Goal: Transaction & Acquisition: Purchase product/service

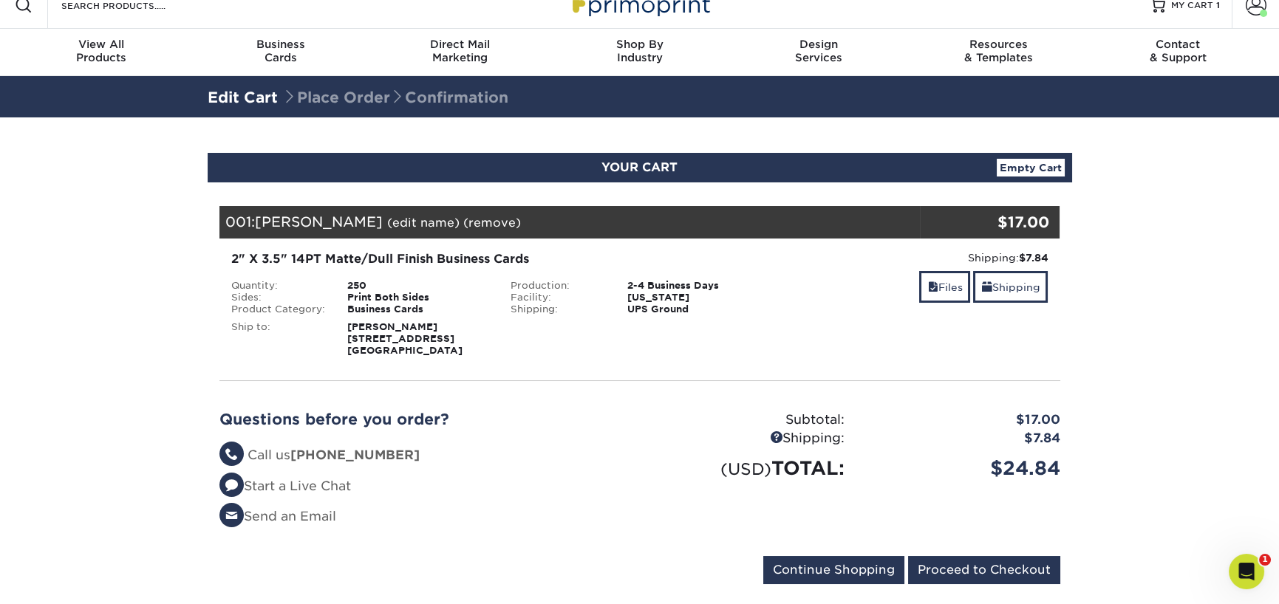
scroll to position [18, 0]
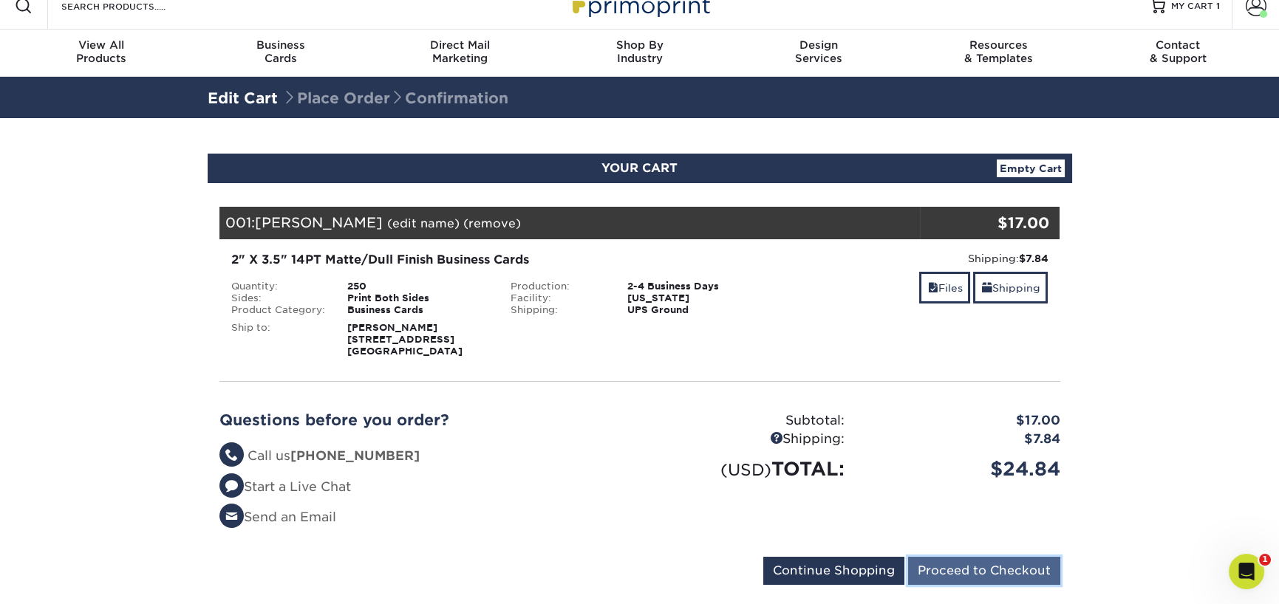
click at [963, 571] on input "Proceed to Checkout" at bounding box center [984, 571] width 152 height 28
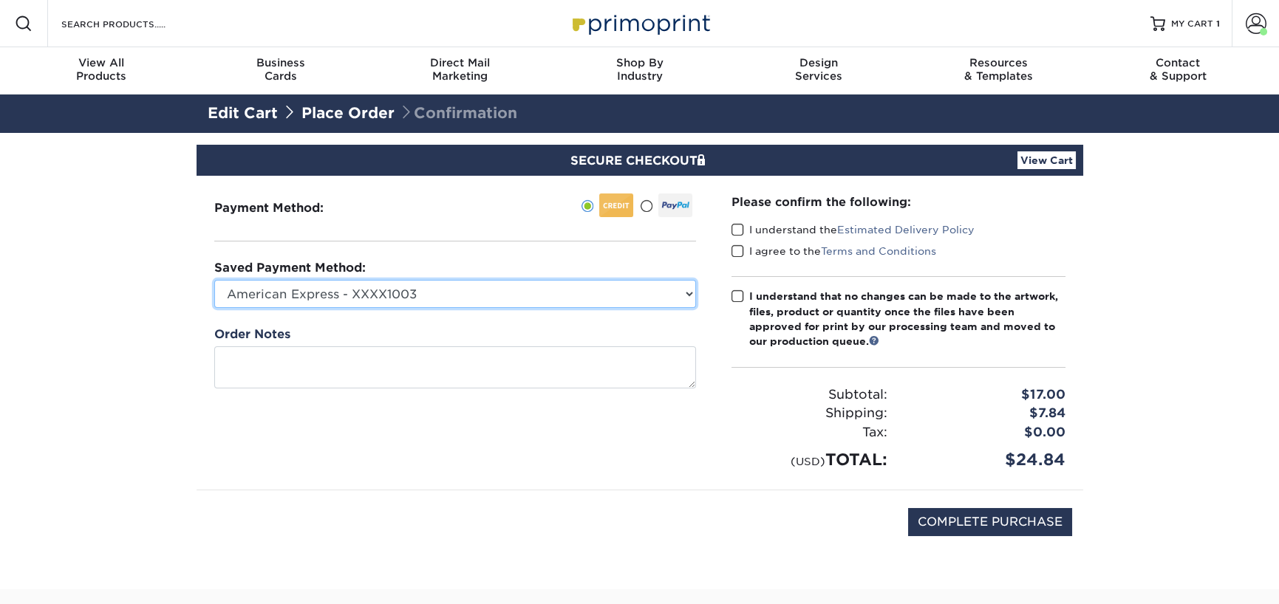
click at [685, 295] on select "American Express - XXXX1003 New Credit Card" at bounding box center [455, 294] width 482 height 28
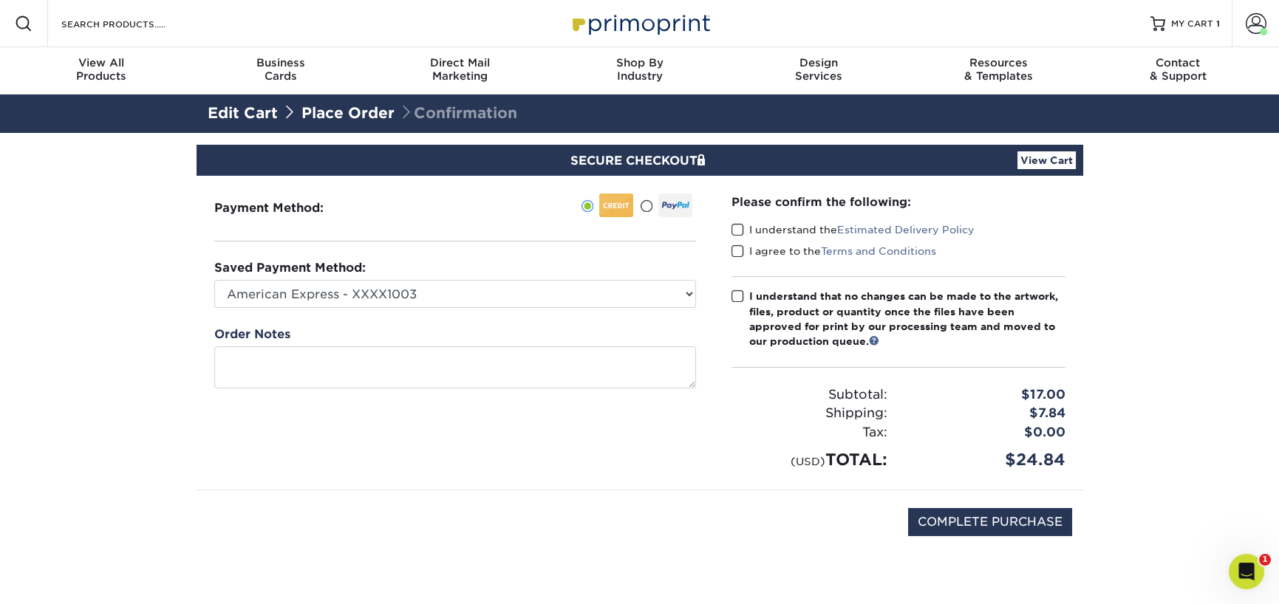
click at [738, 228] on span at bounding box center [737, 230] width 13 height 14
click at [0, 0] on input "I understand the Estimated Delivery Policy" at bounding box center [0, 0] width 0 height 0
click at [737, 248] on span at bounding box center [737, 251] width 13 height 14
click at [0, 0] on input "I agree to the Terms and Conditions" at bounding box center [0, 0] width 0 height 0
click at [737, 300] on span at bounding box center [737, 297] width 13 height 14
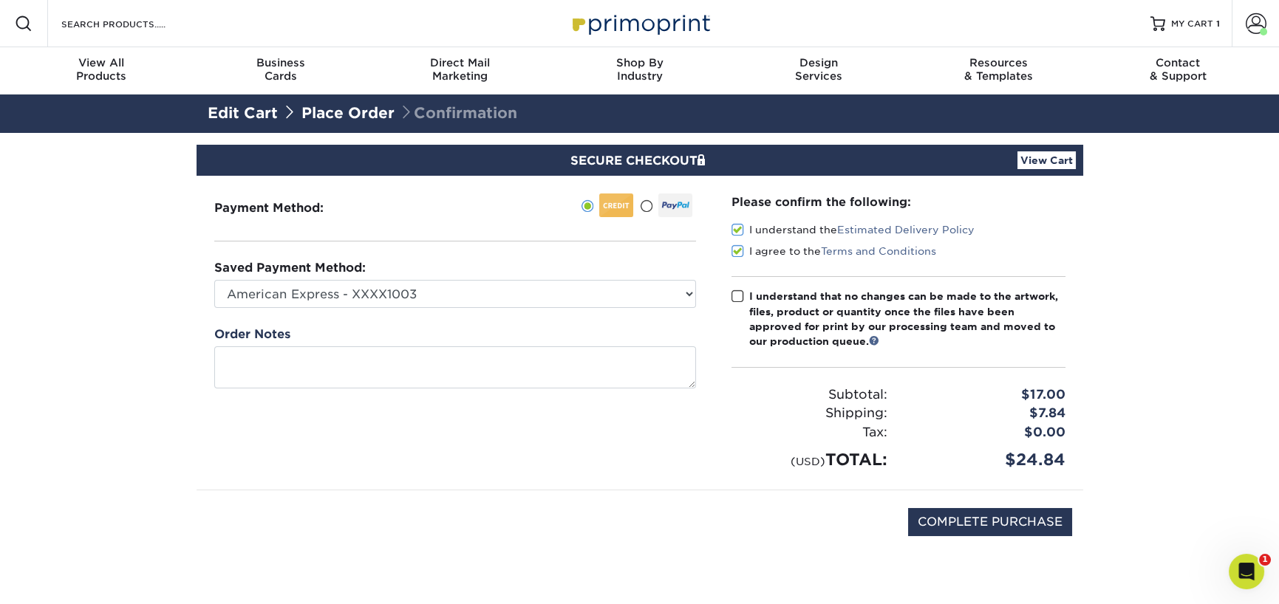
click at [0, 0] on input "I understand that no changes can be made to the artwork, files, product or quan…" at bounding box center [0, 0] width 0 height 0
click at [988, 513] on input "COMPLETE PURCHASE" at bounding box center [990, 522] width 164 height 28
type input "PROCESSING, PLEASE WAIT..."
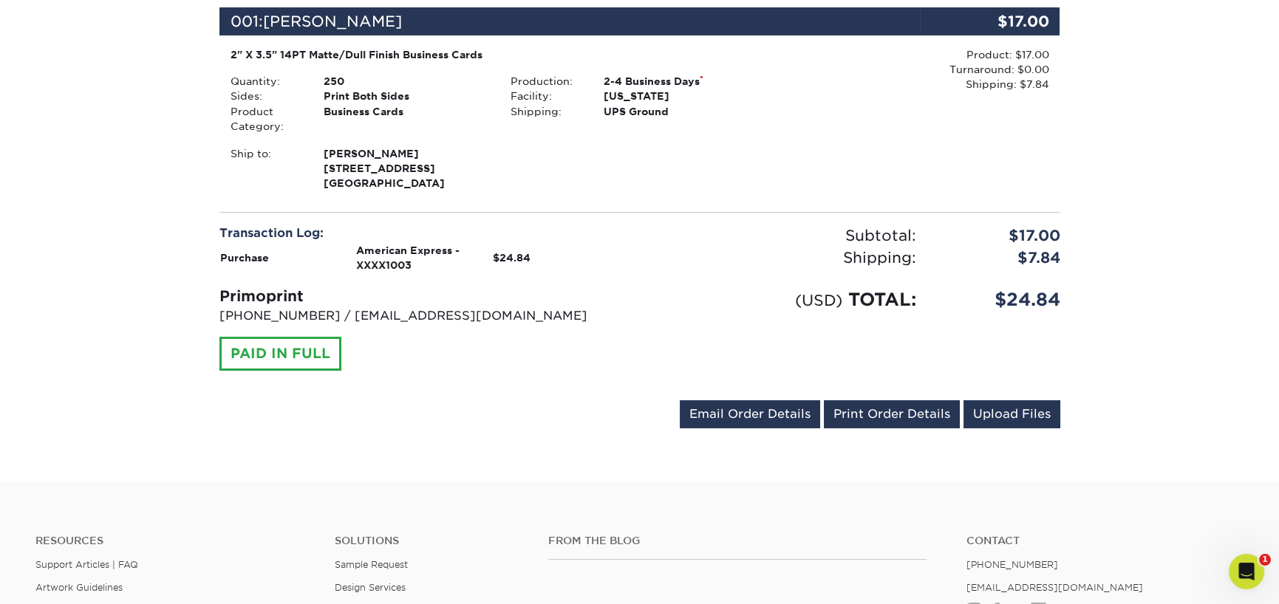
scroll to position [410, 0]
